Goal: Transaction & Acquisition: Download file/media

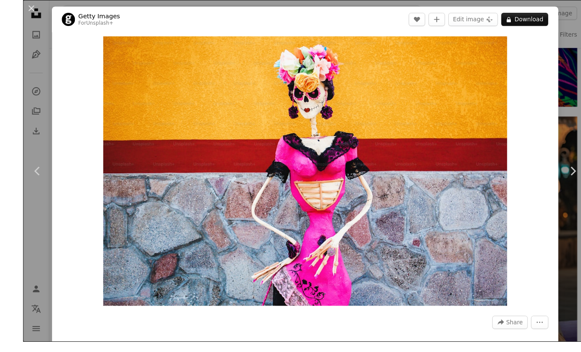
scroll to position [836, 0]
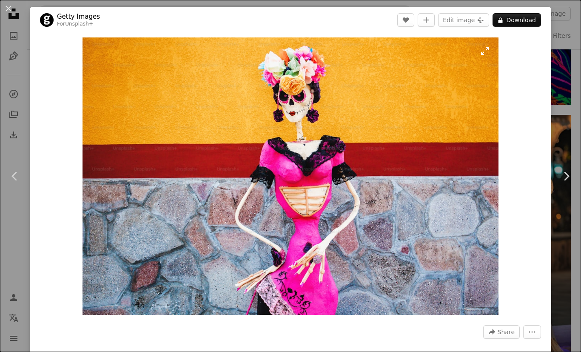
click at [499, 51] on img "Zoom in on this image" at bounding box center [291, 175] width 416 height 277
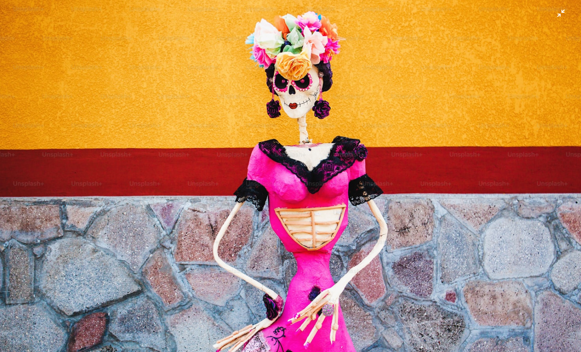
click at [528, 54] on img "Zoom out on this image" at bounding box center [291, 194] width 582 height 388
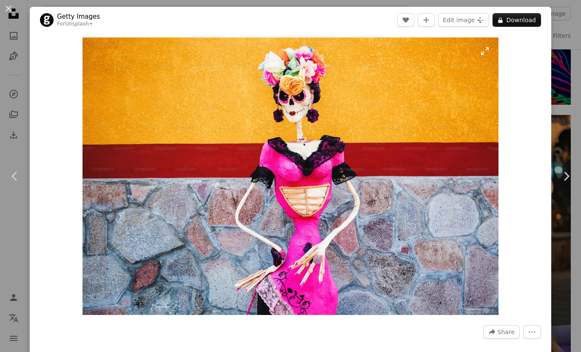
click at [499, 50] on img "Zoom in on this image" at bounding box center [291, 175] width 416 height 277
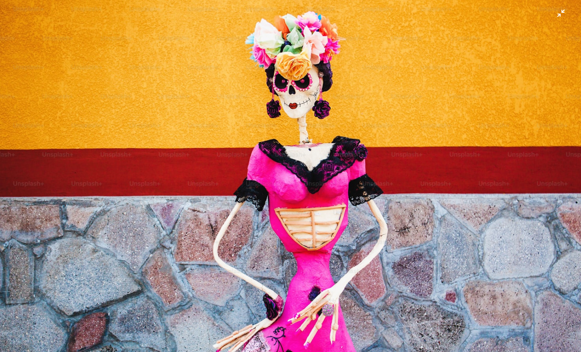
click at [114, 274] on img "Zoom out on this image" at bounding box center [291, 194] width 582 height 388
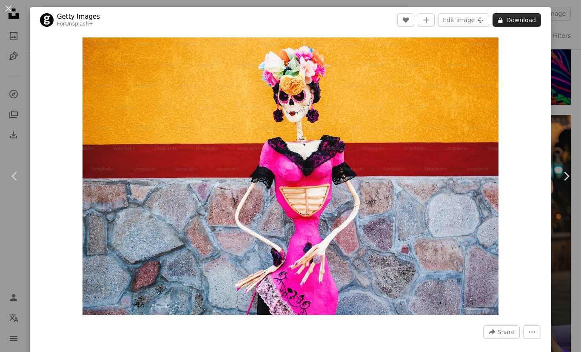
click at [523, 13] on button "A lock Download" at bounding box center [517, 20] width 49 height 14
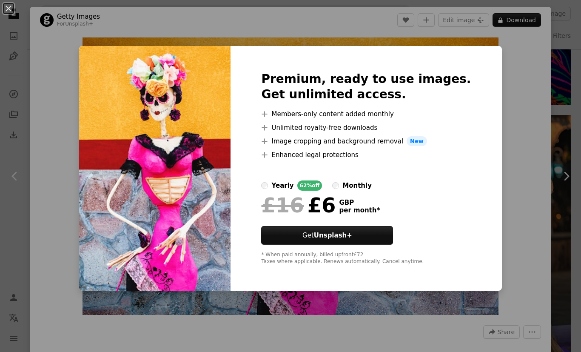
click at [562, 137] on div "An X shape Premium, ready to use images. Get unlimited access. A plus sign Memb…" at bounding box center [290, 176] width 581 height 352
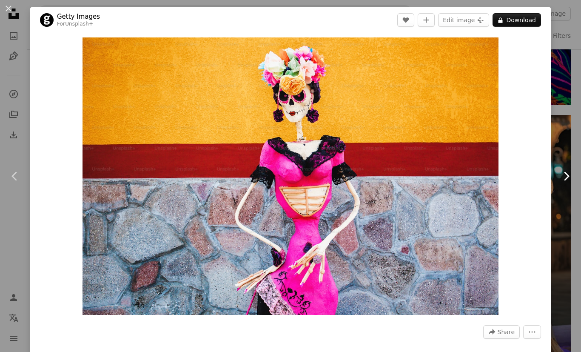
click at [569, 183] on icon "Chevron right" at bounding box center [566, 176] width 14 height 14
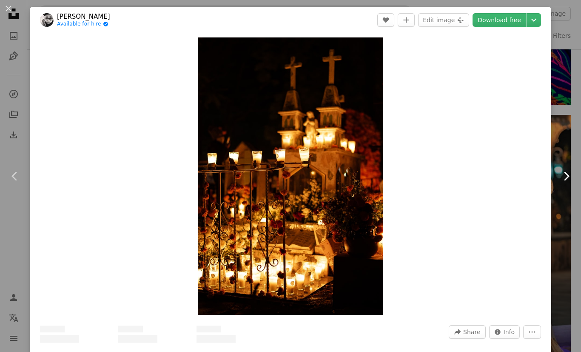
click at [564, 183] on icon "Chevron right" at bounding box center [566, 176] width 14 height 14
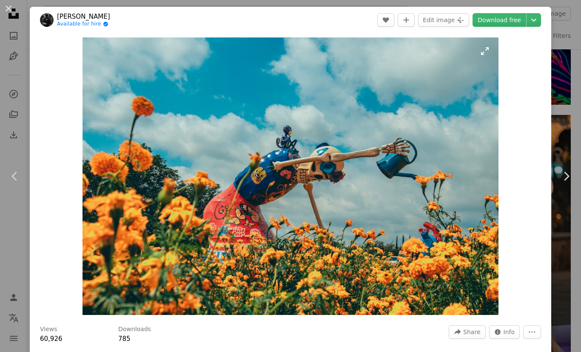
click at [499, 170] on img "Zoom in on this image" at bounding box center [291, 175] width 416 height 277
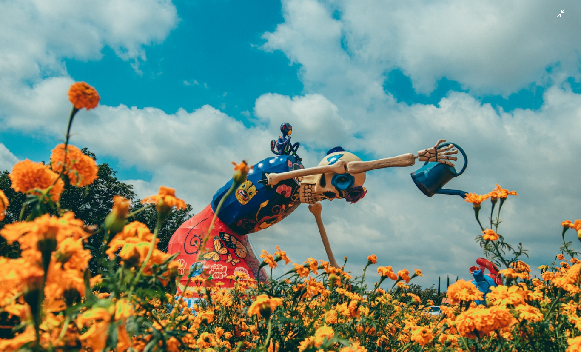
click at [152, 271] on img "Zoom out on this image" at bounding box center [291, 194] width 582 height 388
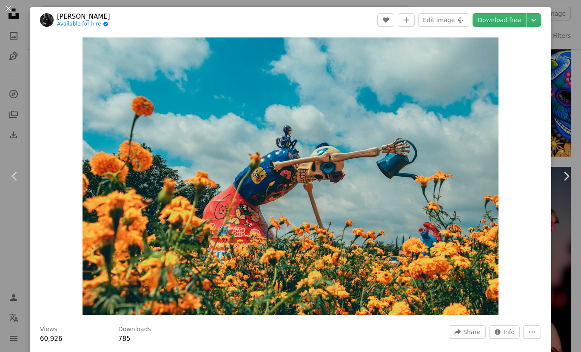
click at [10, 11] on button "An X shape" at bounding box center [8, 8] width 10 height 10
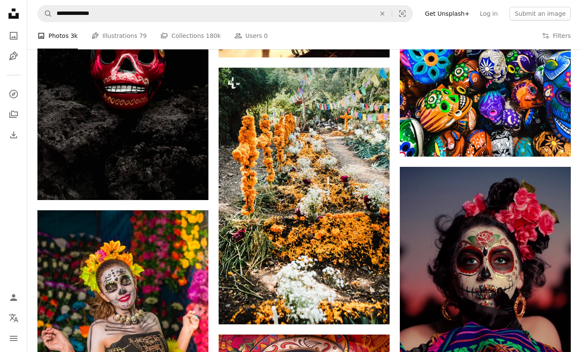
scroll to position [885, 0]
